Goal: Book appointment/travel/reservation

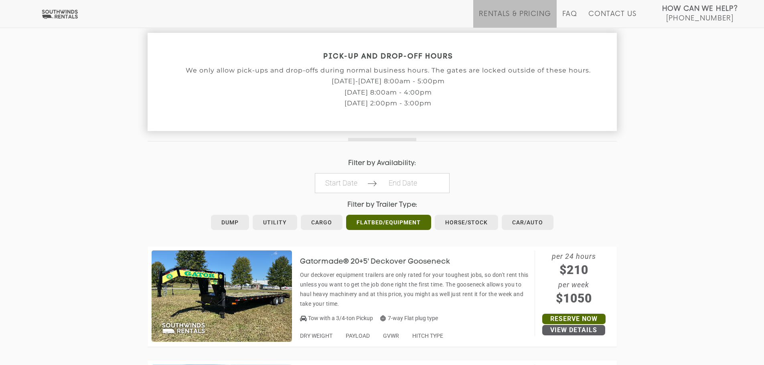
scroll to position [281, 0]
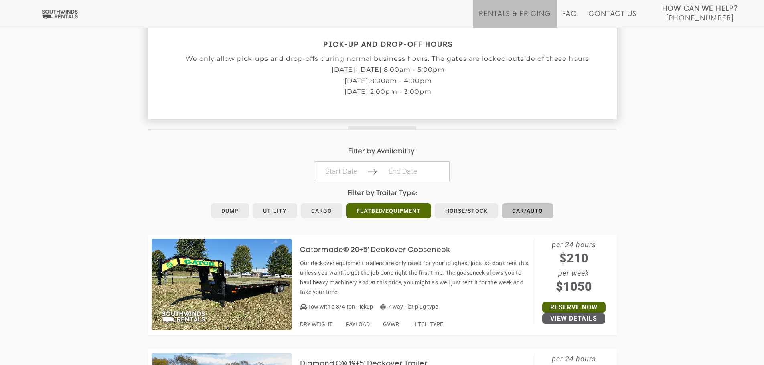
click at [538, 209] on link "Car/Auto" at bounding box center [527, 210] width 52 height 15
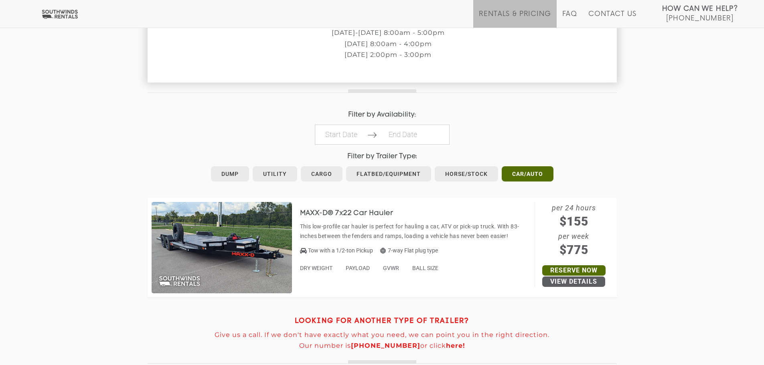
scroll to position [321, 0]
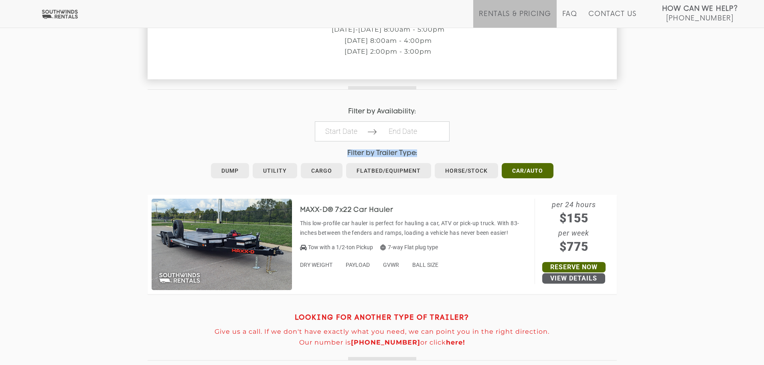
click at [655, 140] on div "JUST A FEW THINGS TO KEEP IN MIND Our trailers are rented by reservation only, …" at bounding box center [382, 148] width 764 height 537
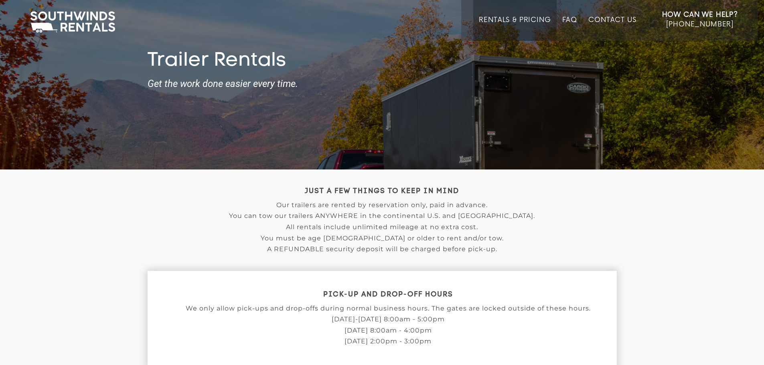
scroll to position [0, 0]
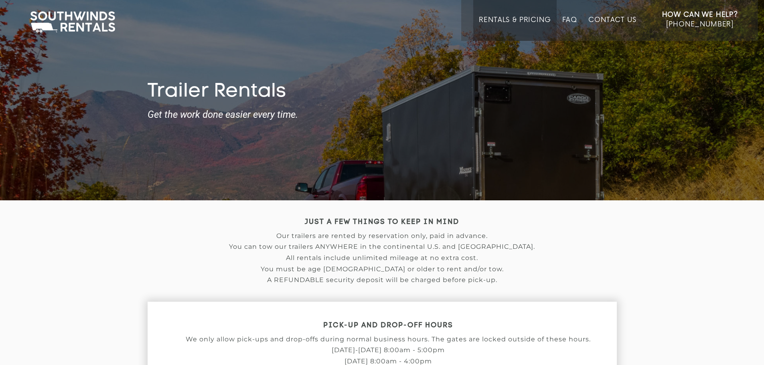
click at [563, 99] on h1 "Trailer Rentals" at bounding box center [382, 92] width 469 height 23
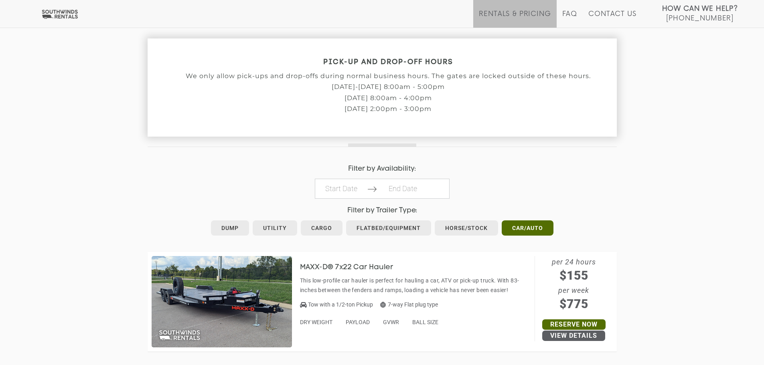
scroll to position [321, 0]
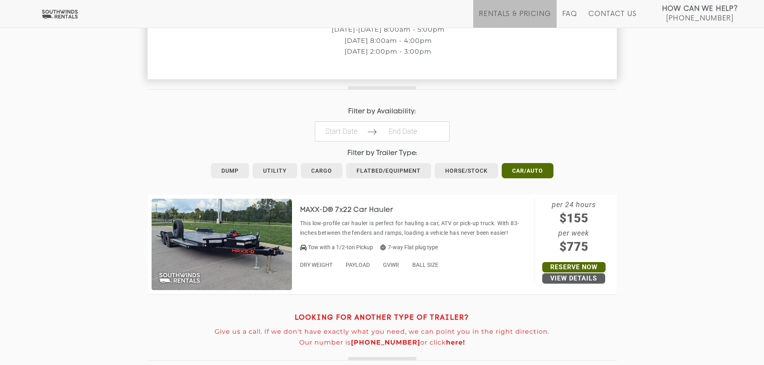
drag, startPoint x: 491, startPoint y: 291, endPoint x: 479, endPoint y: 281, distance: 15.3
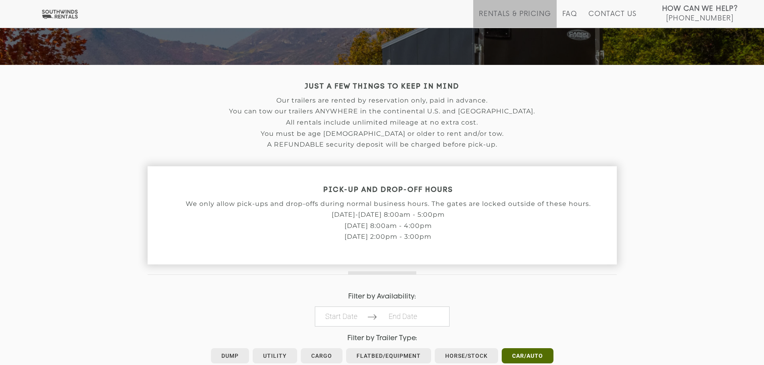
scroll to position [0, 0]
